Goal: Transaction & Acquisition: Purchase product/service

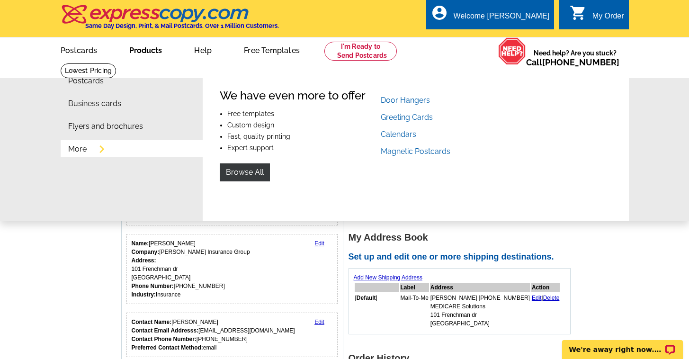
click at [77, 150] on link "More" at bounding box center [77, 149] width 18 height 8
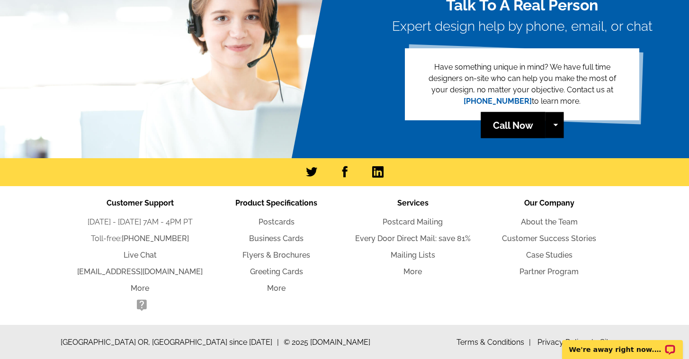
scroll to position [1002, 0]
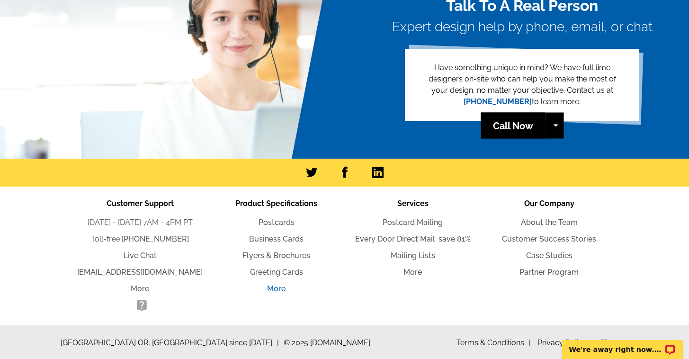
click at [278, 291] on link "More" at bounding box center [276, 288] width 18 height 9
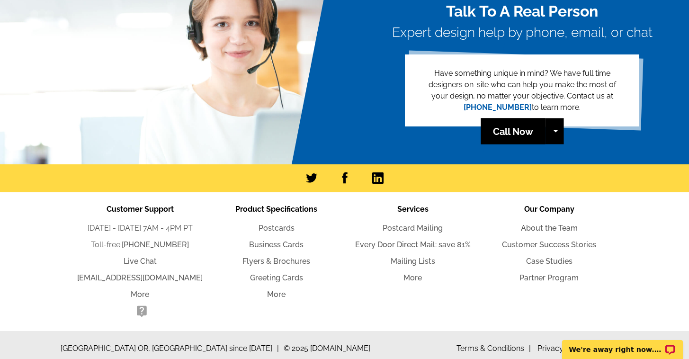
scroll to position [1003, 0]
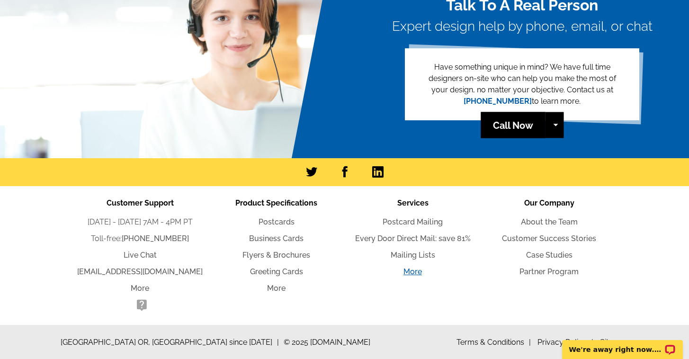
click at [408, 273] on link "More" at bounding box center [413, 271] width 18 height 9
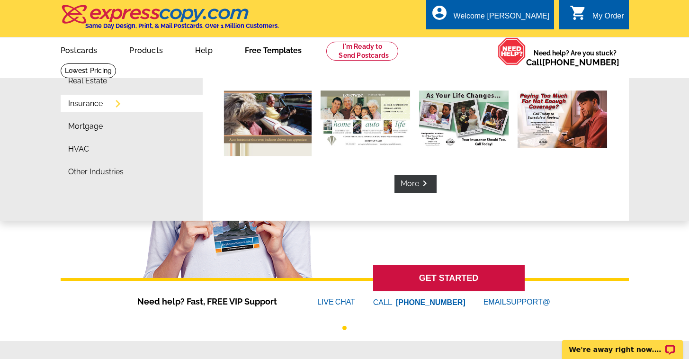
click at [91, 106] on link "Insurance" at bounding box center [85, 104] width 35 height 8
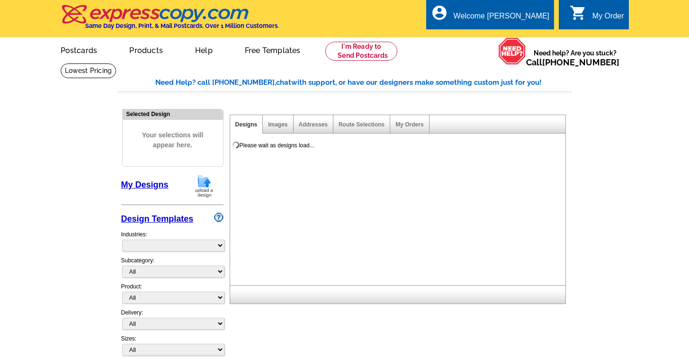
select select "768"
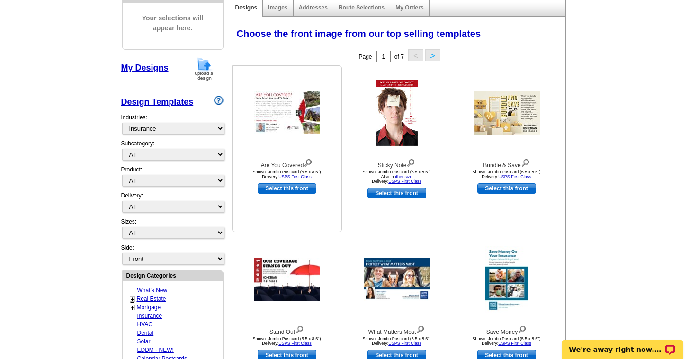
scroll to position [118, 0]
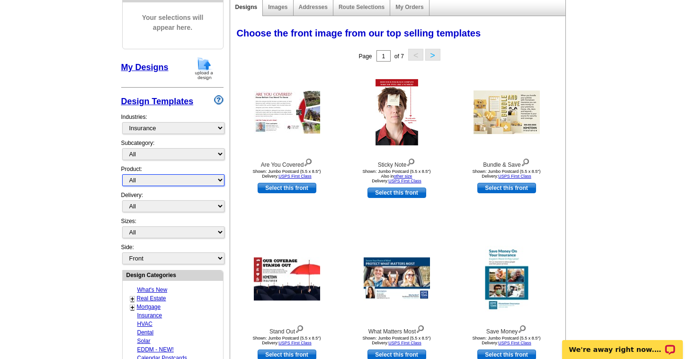
click at [220, 179] on select "All Postcards Letters and flyers Business Cards Door Hangers Greeting Cards" at bounding box center [173, 180] width 102 height 12
select select "2"
click at [122, 174] on select "All Postcards Letters and flyers Business Cards Door Hangers Greeting Cards" at bounding box center [173, 180] width 102 height 12
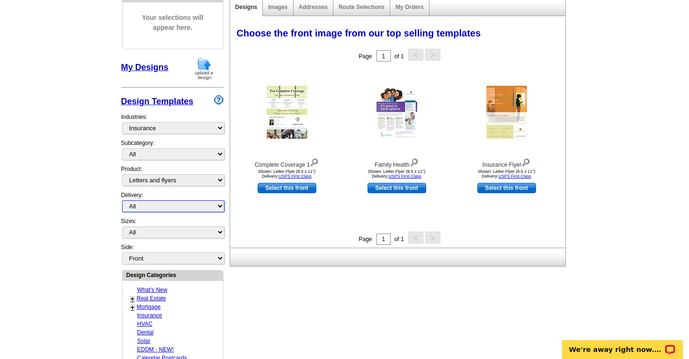
click at [221, 206] on select "All First Class Mail Shipped to Me EDDM Save 66% on Postage" at bounding box center [173, 206] width 102 height 12
select select "1"
click at [122, 200] on select "All First Class Mail Shipped to Me EDDM Save 66% on Postage" at bounding box center [173, 206] width 102 height 12
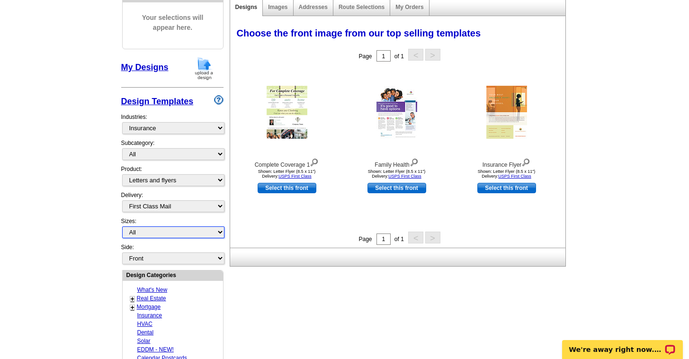
click at [220, 231] on select "All Letter Flyer (8.5" x 11") Tabloid Flyer (11" x 17")" at bounding box center [173, 233] width 102 height 12
select select "6"
click at [122, 227] on select "All Letter Flyer (8.5" x 11") Tabloid Flyer (11" x 17")" at bounding box center [173, 233] width 102 height 12
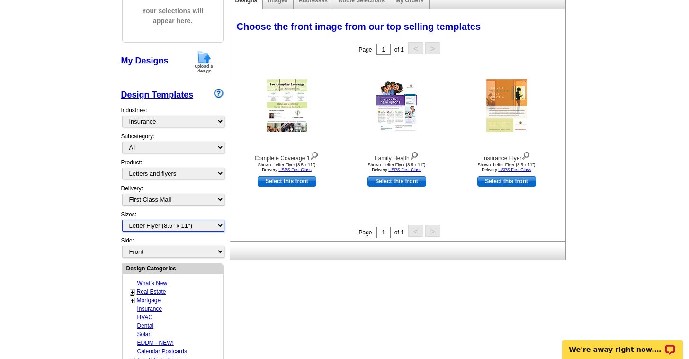
scroll to position [131, 0]
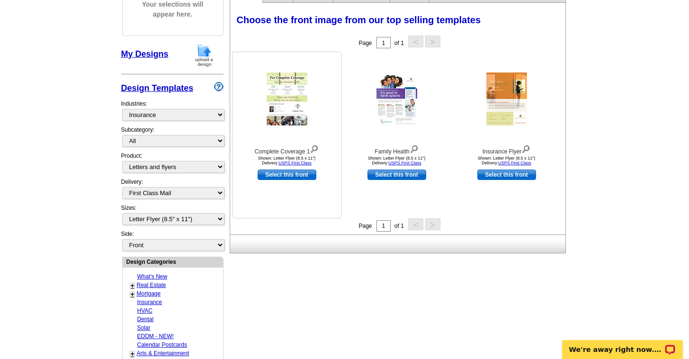
click at [286, 108] on img at bounding box center [287, 99] width 41 height 53
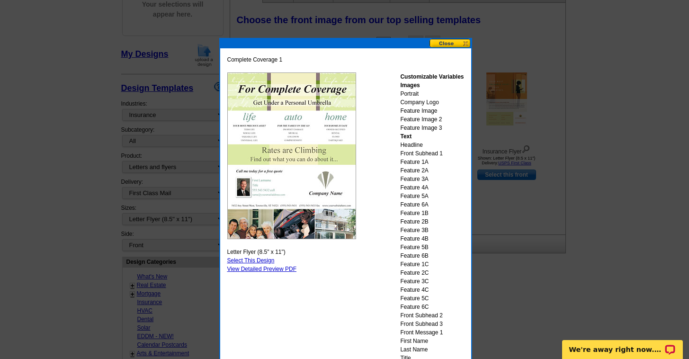
click at [443, 42] on button at bounding box center [451, 43] width 42 height 9
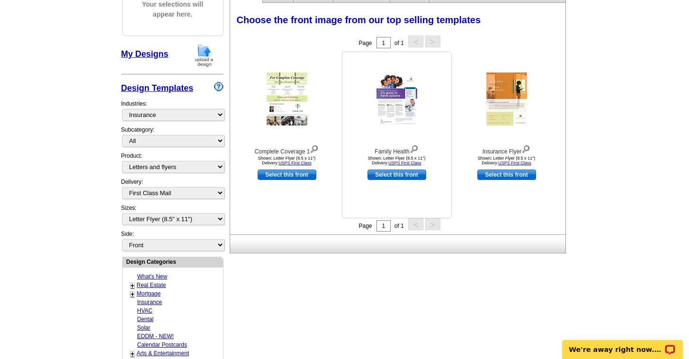
click at [391, 97] on img at bounding box center [397, 99] width 41 height 53
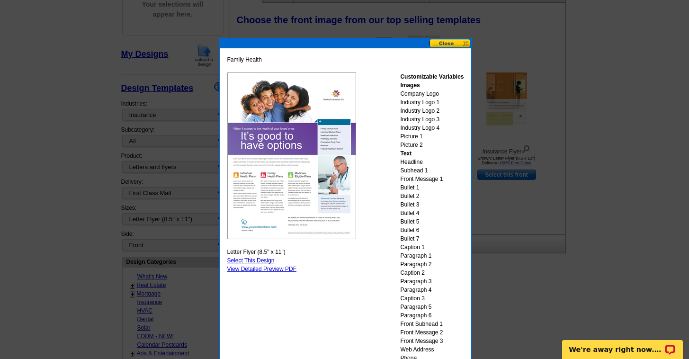
click at [440, 45] on button at bounding box center [451, 43] width 42 height 9
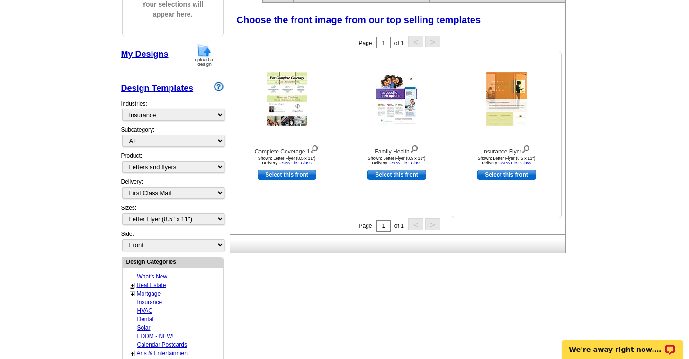
click at [504, 91] on img at bounding box center [507, 99] width 41 height 53
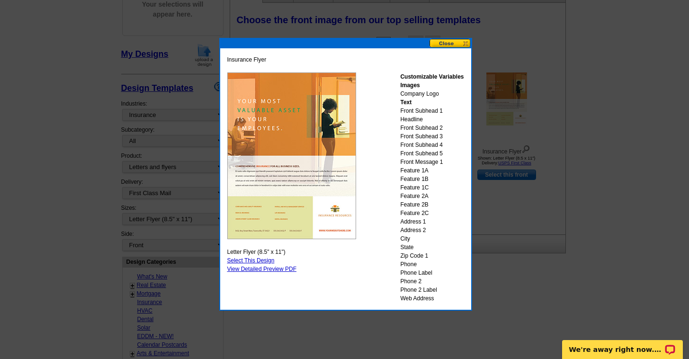
click at [443, 43] on button at bounding box center [451, 43] width 42 height 9
